Goal: Task Accomplishment & Management: Use online tool/utility

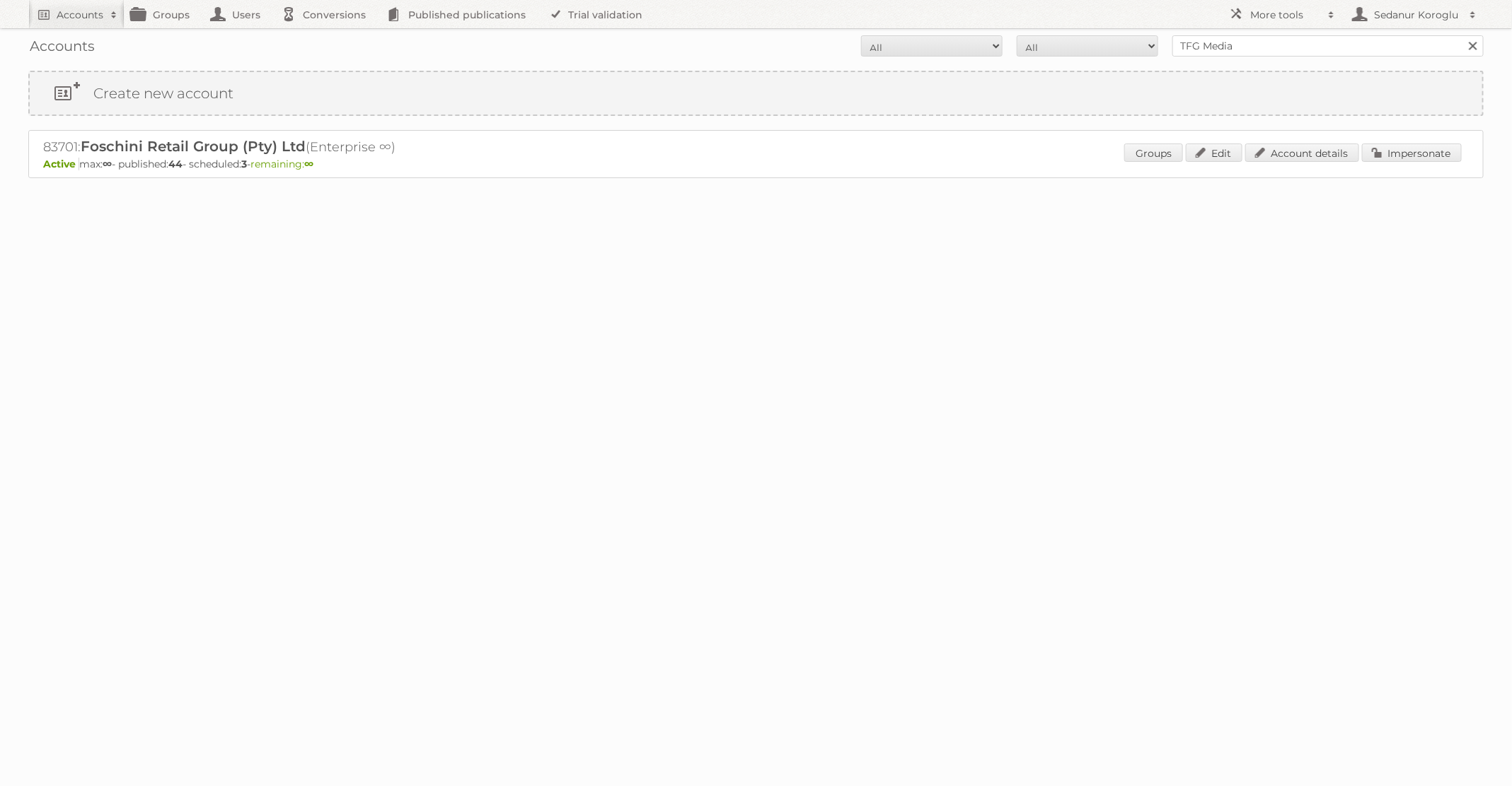
click at [1138, 41] on form "All Active Expired Pending All Paid Trials Self service TFG Media Search" at bounding box center [756, 46] width 1455 height 22
type input "[PERSON_NAME]"
click at [1461, 35] on input "Search" at bounding box center [1472, 46] width 22 height 22
click at [1429, 149] on link "Impersonate" at bounding box center [1412, 153] width 100 height 19
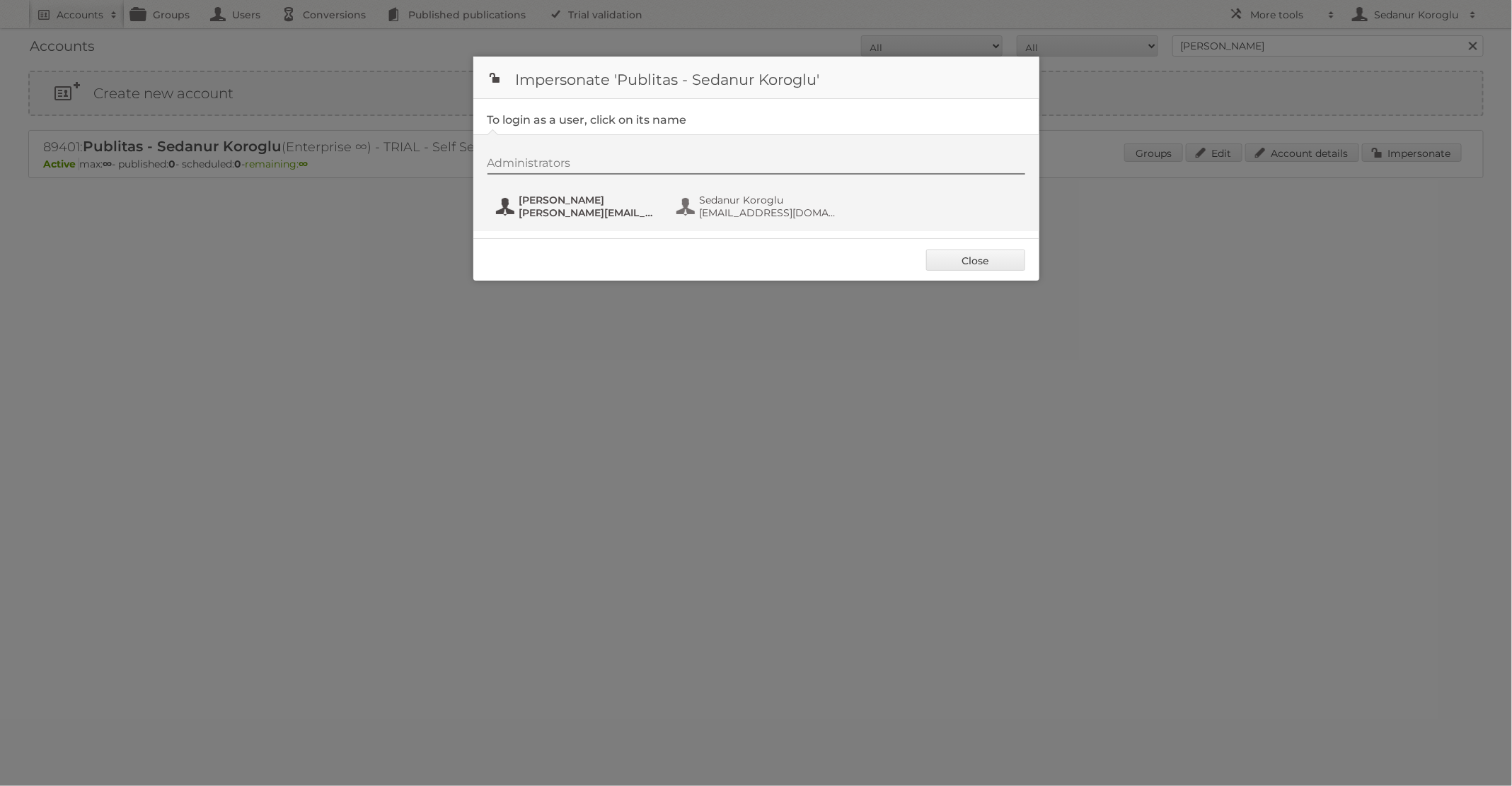
click at [586, 211] on span "[PERSON_NAME][EMAIL_ADDRESS][DOMAIN_NAME]" at bounding box center [588, 212] width 137 height 13
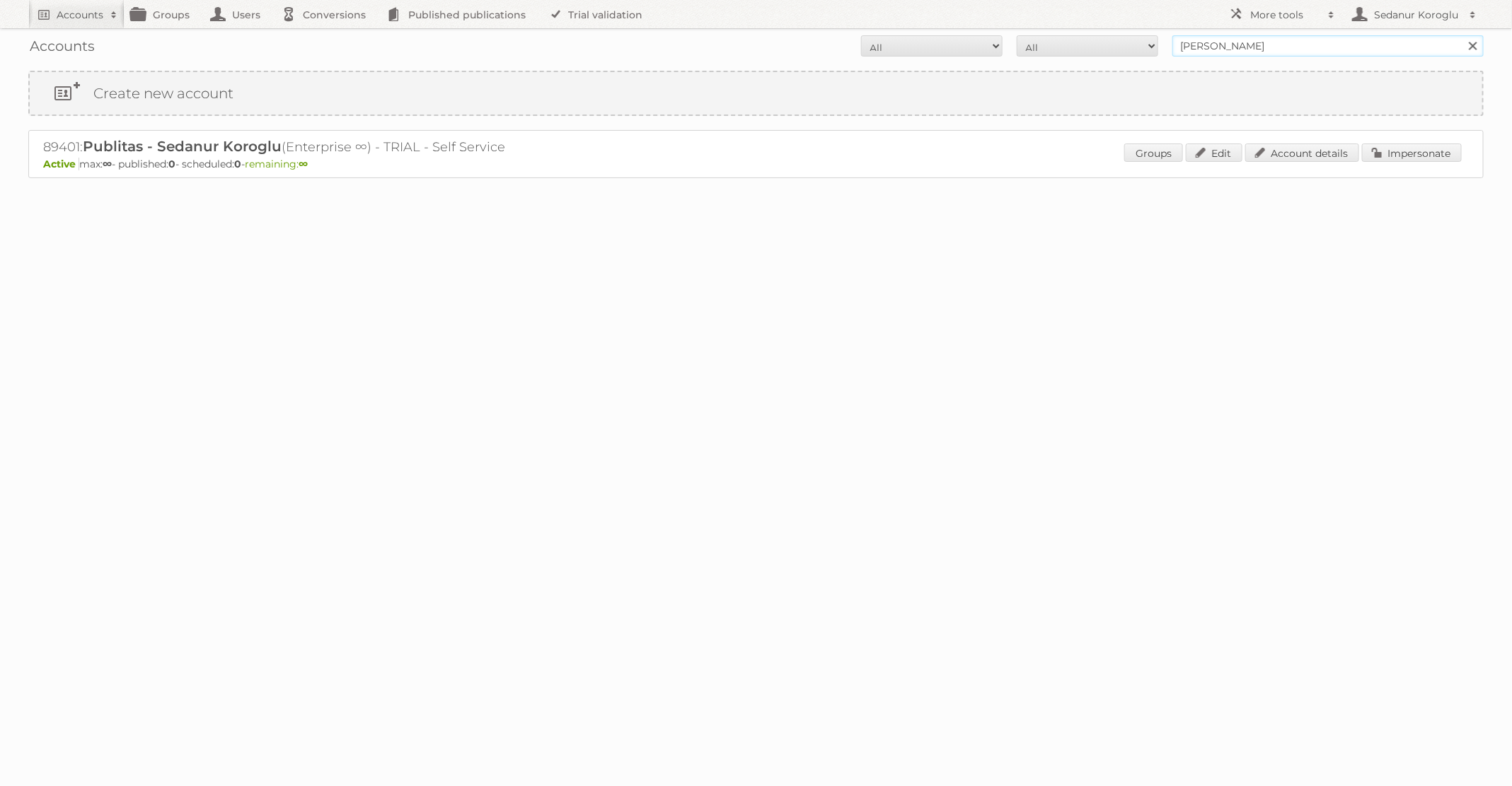
drag, startPoint x: 1258, startPoint y: 47, endPoint x: 1059, endPoint y: 42, distance: 199.1
click at [1059, 47] on form "All Active Expired Pending All Paid Trials Self service [PERSON_NAME] Search" at bounding box center [756, 46] width 1455 height 22
type input "[PERSON_NAME] Lighting"
click at [1461, 35] on input "Search" at bounding box center [1472, 46] width 22 height 22
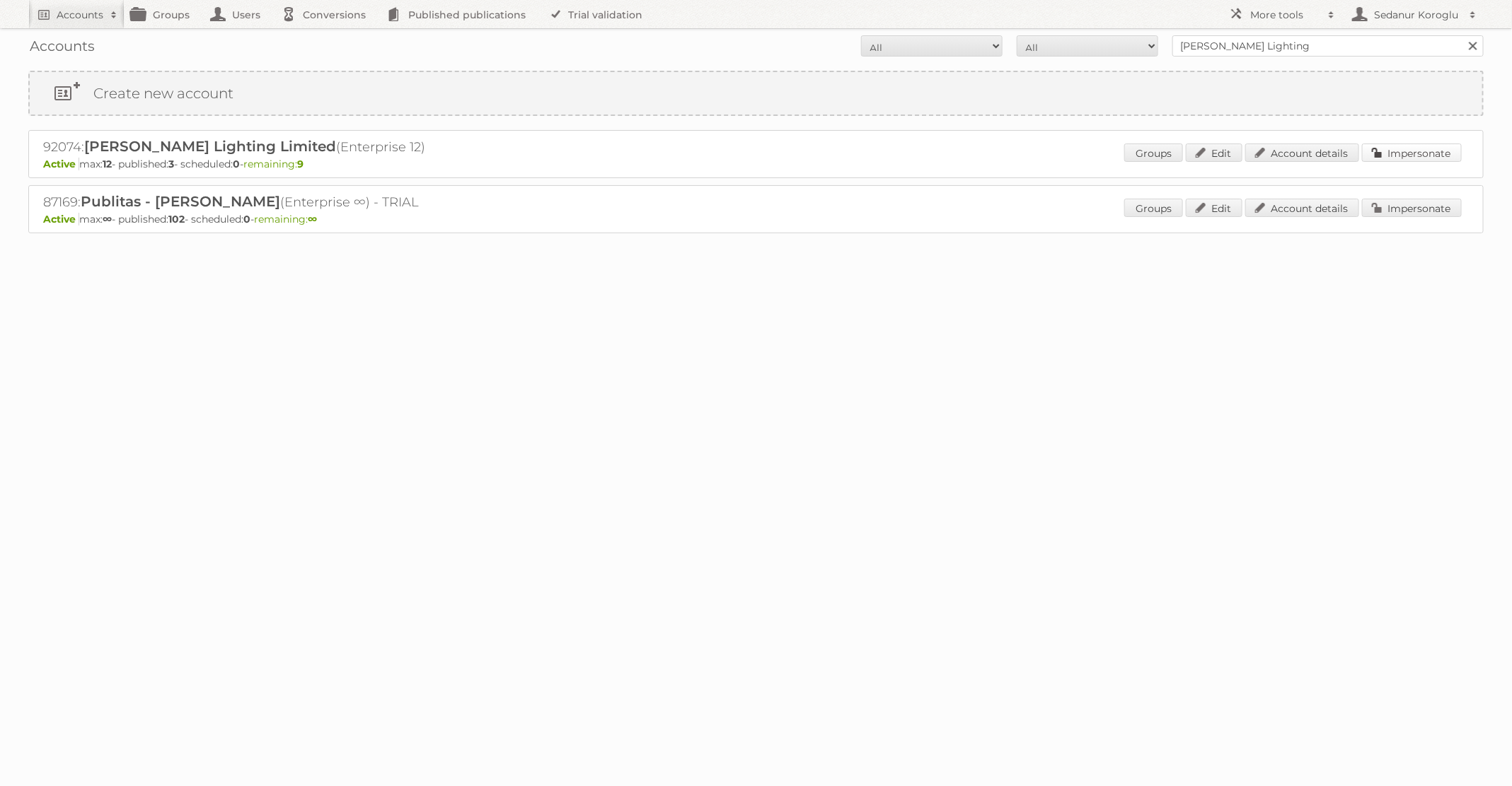
click at [1391, 152] on link "Impersonate" at bounding box center [1412, 153] width 100 height 19
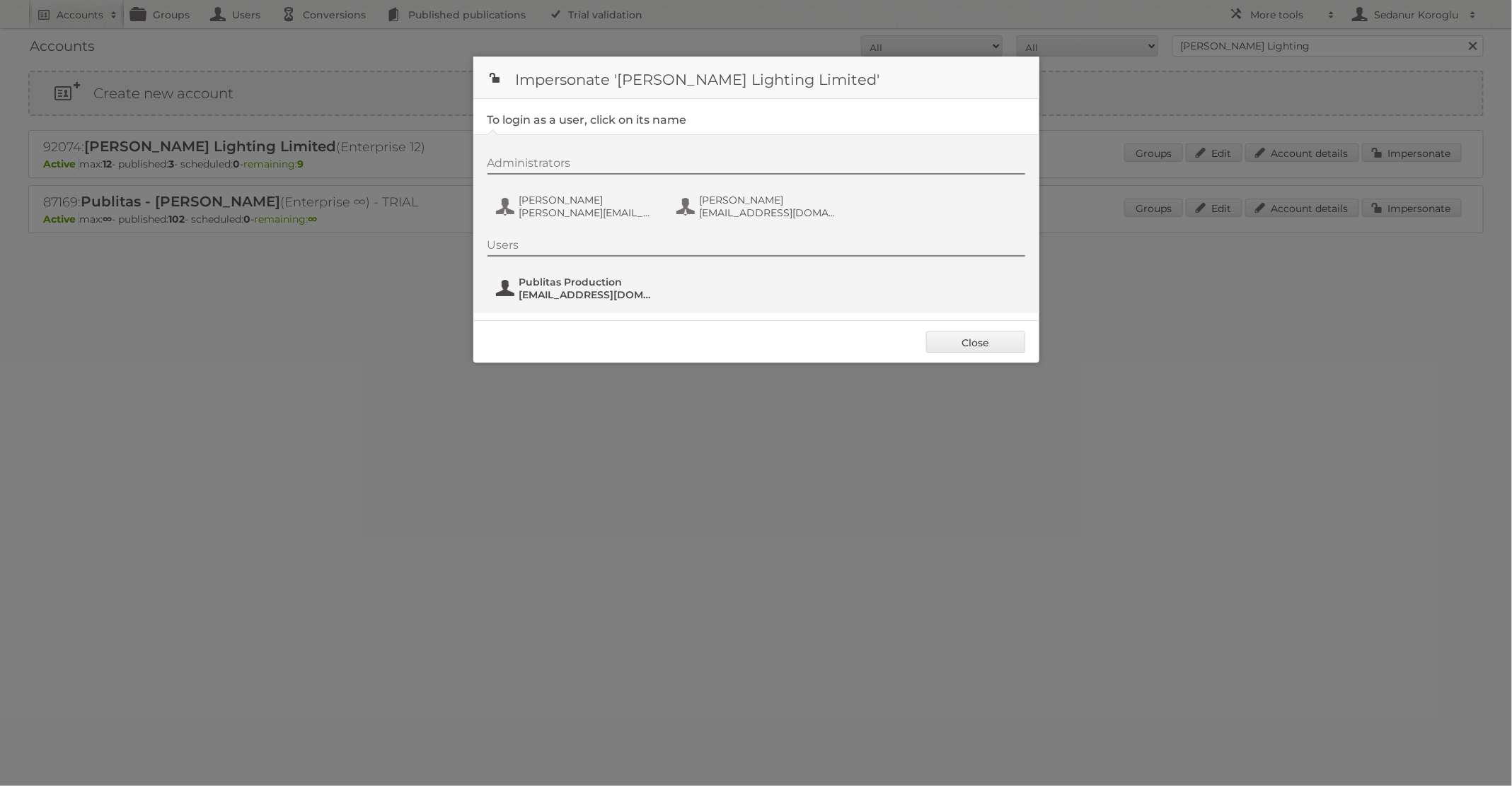
click at [567, 285] on span "Publitas Production" at bounding box center [588, 282] width 137 height 13
